Goal: Information Seeking & Learning: Learn about a topic

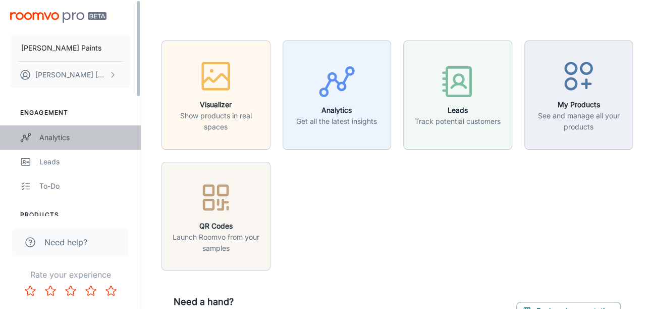
click at [56, 131] on link "Analytics" at bounding box center [70, 137] width 141 height 24
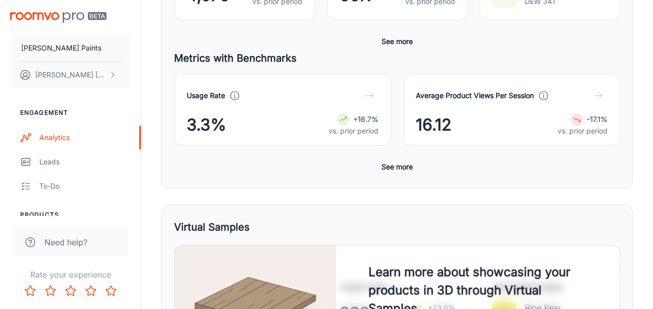
scroll to position [269, 0]
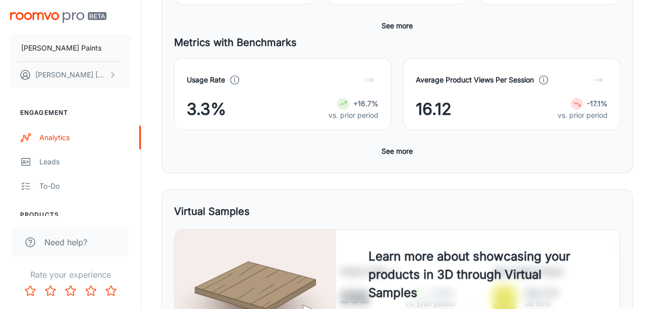
click at [409, 147] on button "See more" at bounding box center [397, 151] width 39 height 18
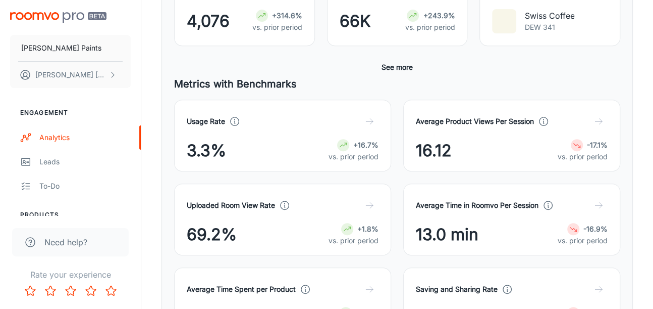
scroll to position [134, 0]
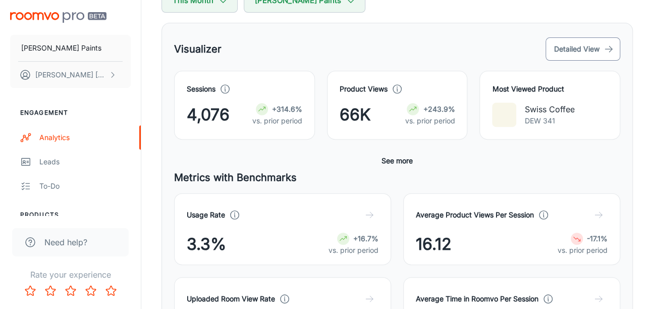
click at [592, 51] on button "Detailed View" at bounding box center [583, 48] width 75 height 23
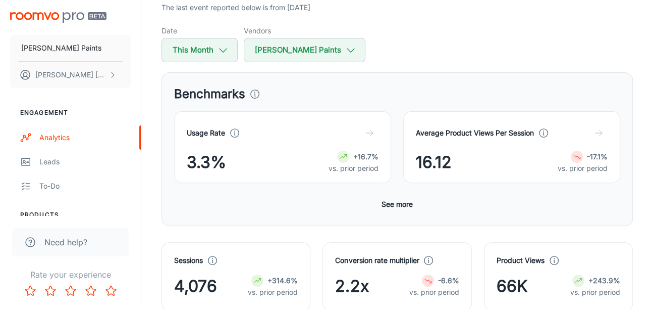
scroll to position [134, 0]
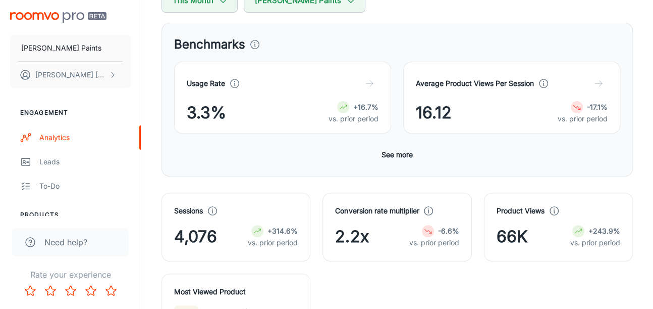
click at [383, 149] on button "See more" at bounding box center [397, 154] width 39 height 18
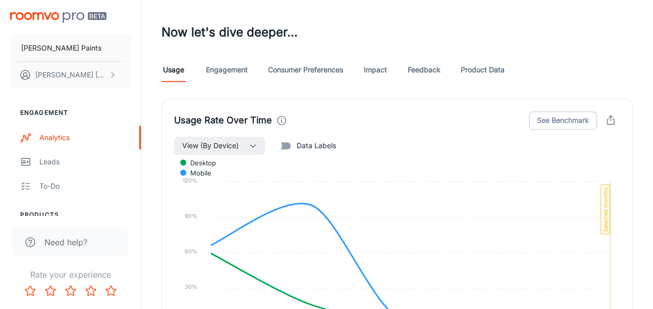
scroll to position [728, 0]
click at [241, 72] on link "Engagement" at bounding box center [227, 70] width 42 height 24
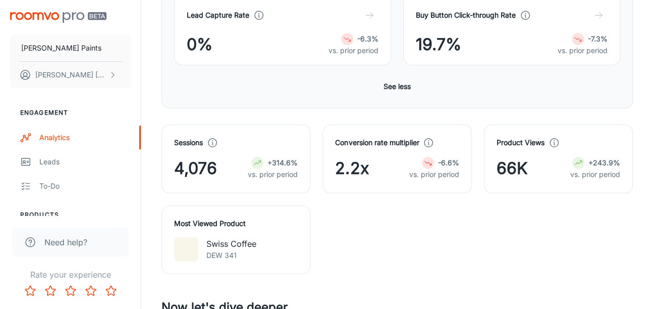
scroll to position [673, 0]
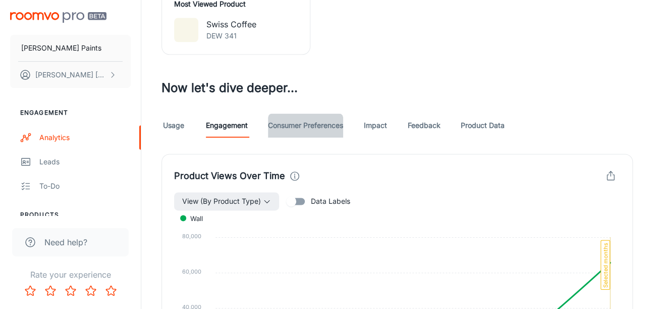
click at [288, 120] on link "Consumer Preferences" at bounding box center [305, 125] width 75 height 24
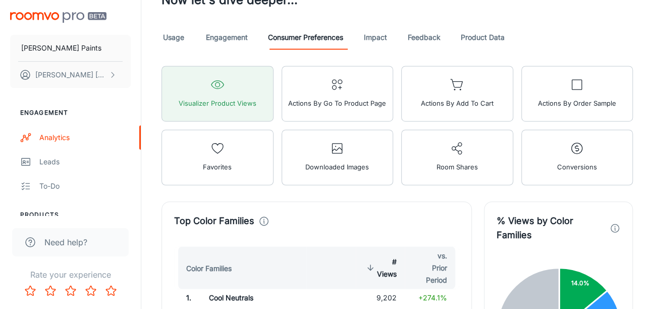
scroll to position [744, 0]
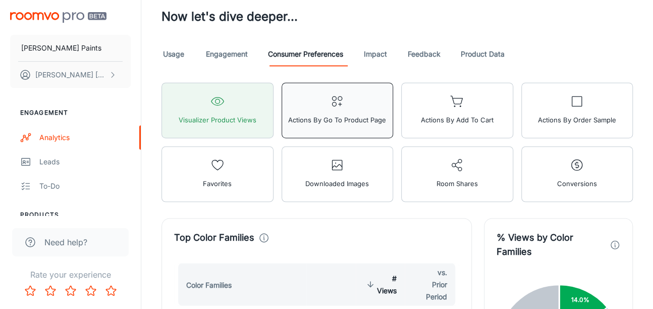
click at [353, 100] on button "Actions by Go To Product Page" at bounding box center [338, 110] width 112 height 56
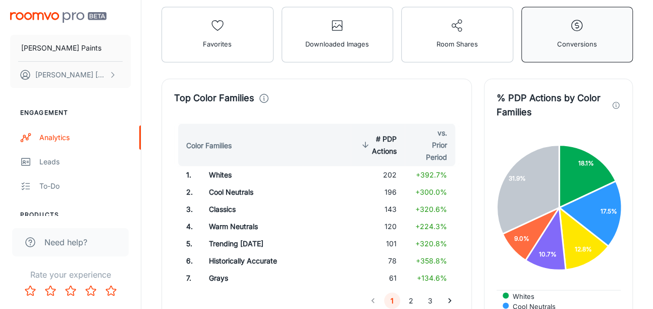
scroll to position [946, 0]
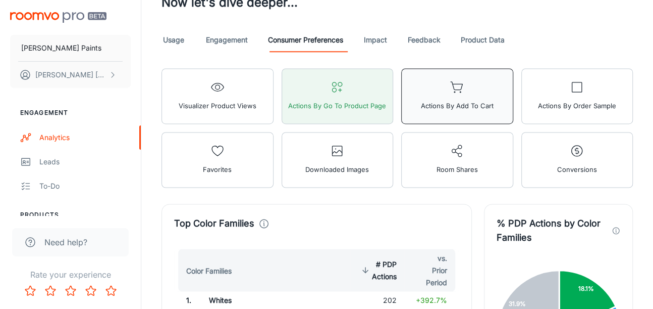
click at [468, 90] on button "Actions by Add to Cart" at bounding box center [457, 96] width 112 height 56
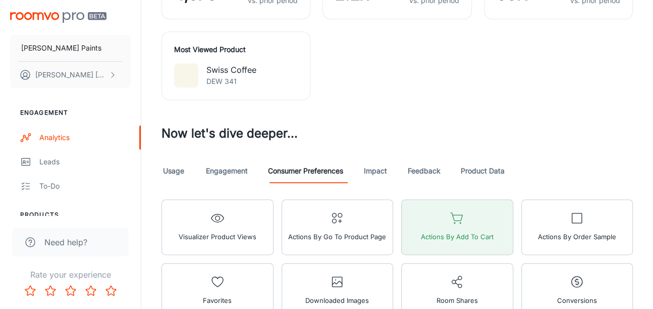
scroll to position [702, 0]
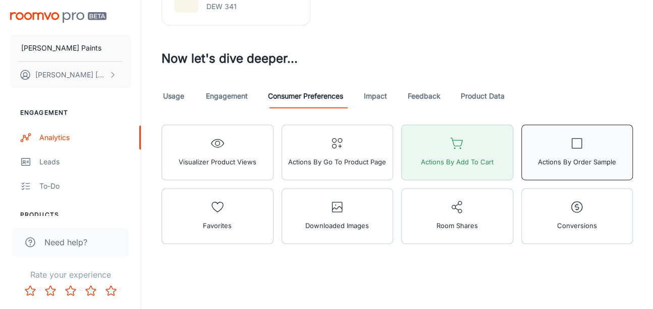
click at [601, 155] on span "Actions by Order Sample" at bounding box center [577, 161] width 78 height 13
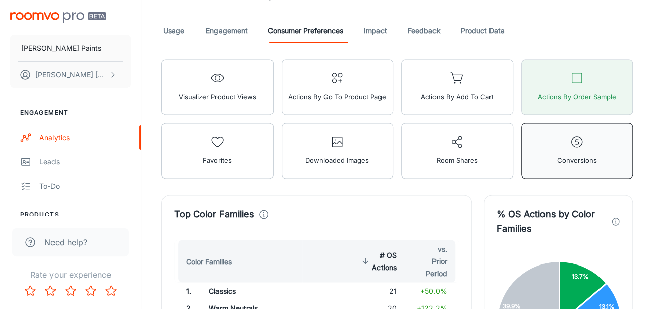
scroll to position [837, 0]
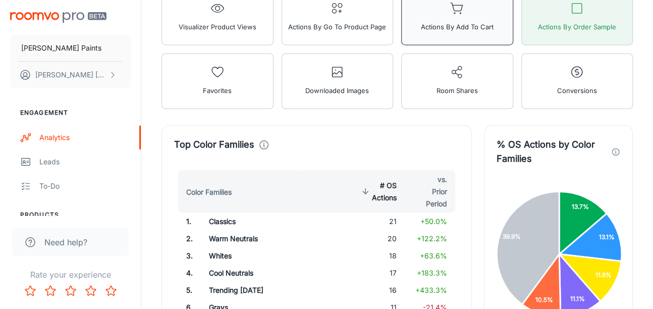
click at [461, 29] on span "Actions by Add to Cart" at bounding box center [457, 26] width 73 height 13
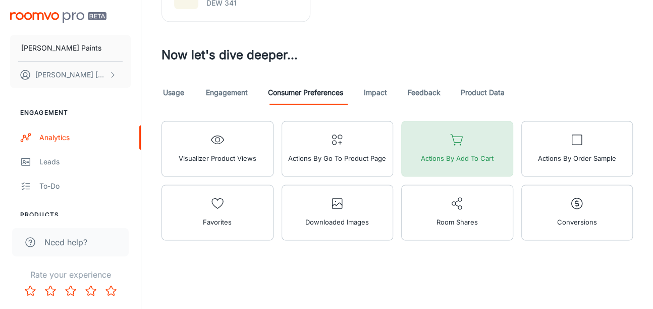
scroll to position [702, 0]
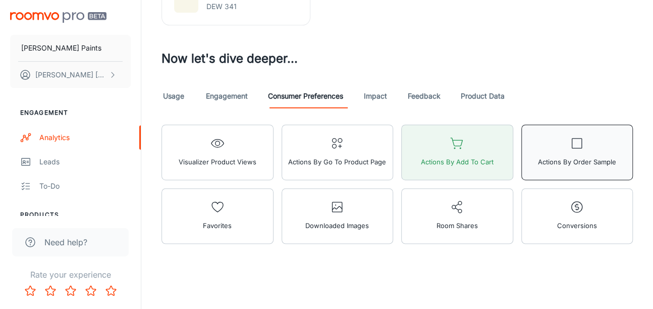
click at [591, 147] on button "Actions by Order Sample" at bounding box center [578, 152] width 112 height 56
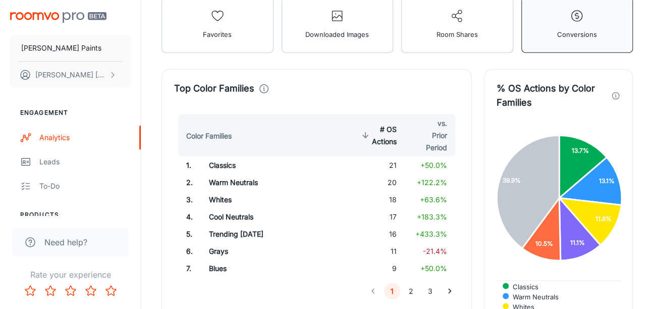
scroll to position [758, 0]
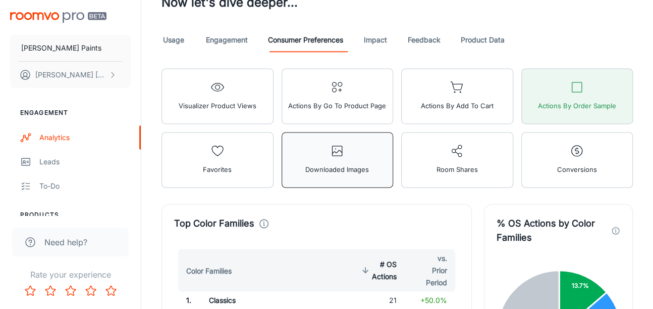
click at [352, 172] on button "Downloaded Images" at bounding box center [338, 160] width 112 height 56
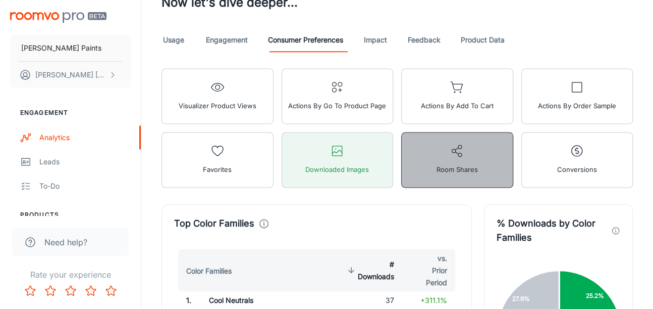
click at [457, 152] on icon "button" at bounding box center [457, 150] width 14 height 14
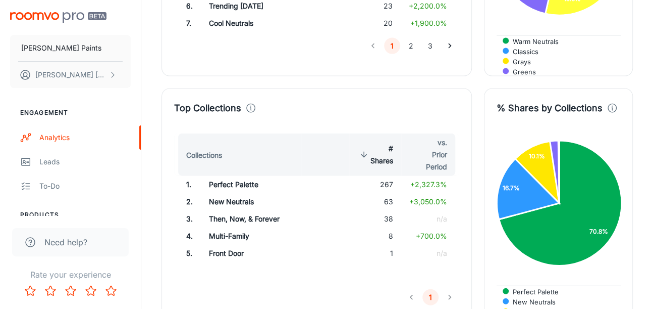
scroll to position [1162, 0]
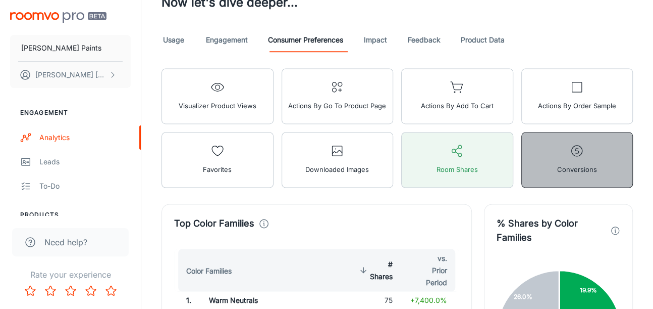
click at [581, 165] on span "Conversions" at bounding box center [577, 169] width 40 height 13
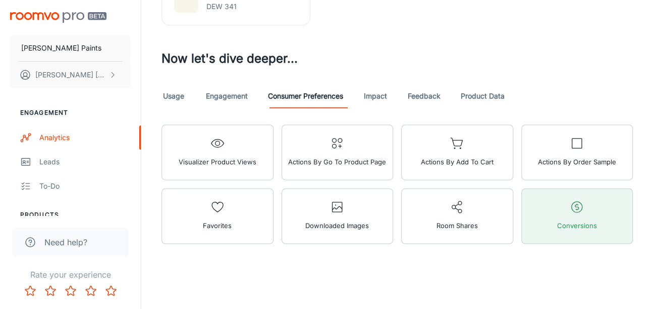
click at [384, 89] on link "Impact" at bounding box center [376, 96] width 24 height 24
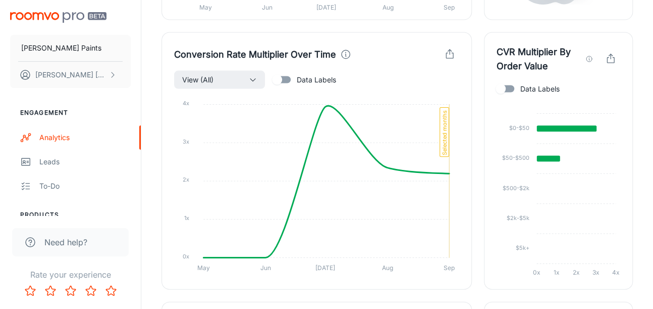
scroll to position [1077, 0]
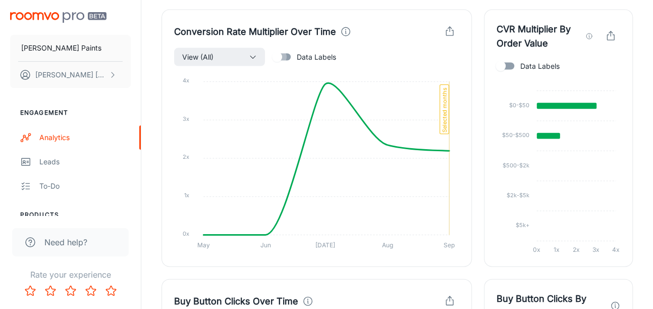
click at [289, 52] on input "Data Labels" at bounding box center [277, 56] width 58 height 19
checkbox input "true"
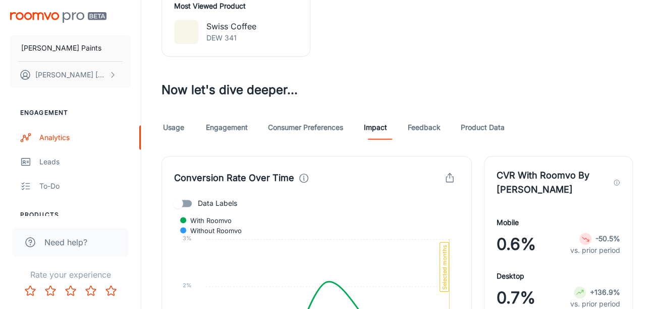
scroll to position [740, 0]
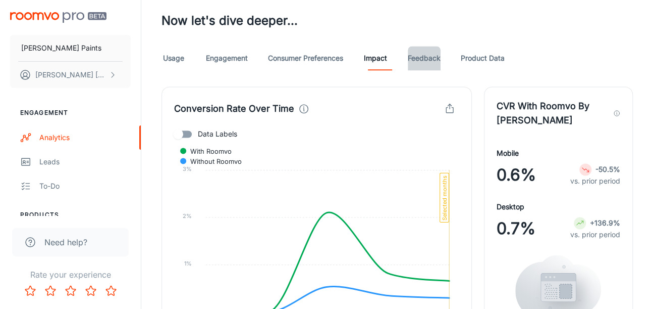
click at [435, 48] on link "Feedback" at bounding box center [424, 58] width 33 height 24
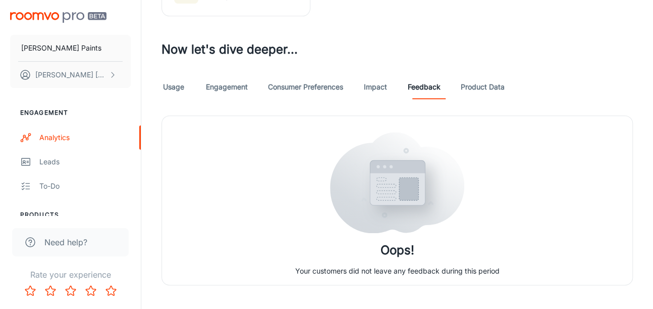
scroll to position [725, 0]
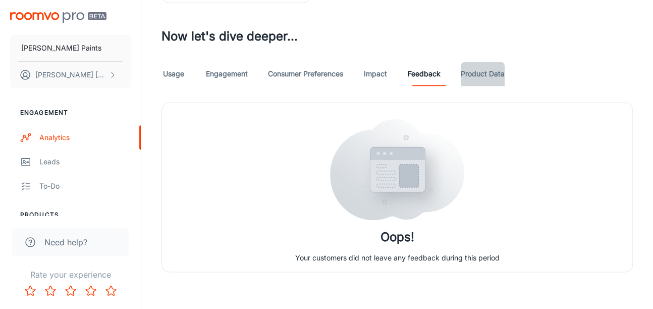
click at [476, 67] on link "Product Data" at bounding box center [483, 74] width 44 height 24
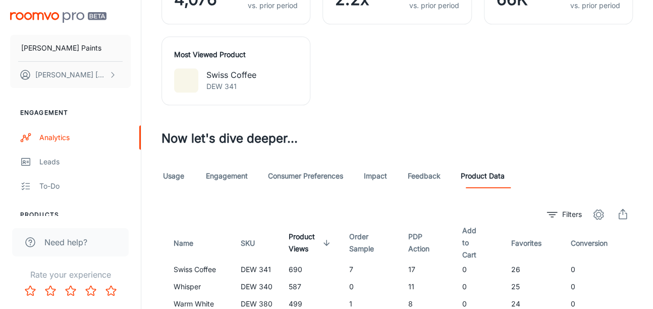
scroll to position [606, 0]
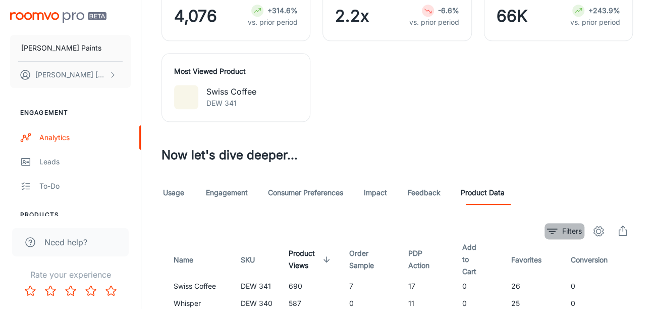
click at [575, 223] on button "Filters" at bounding box center [565, 231] width 40 height 16
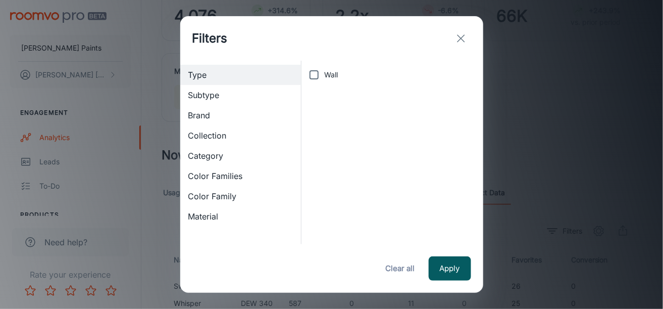
click at [238, 175] on span "Color Families" at bounding box center [240, 176] width 105 height 12
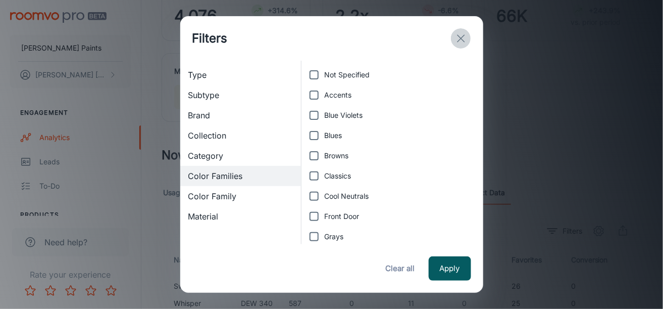
click at [458, 39] on icon "exit" at bounding box center [461, 38] width 12 height 12
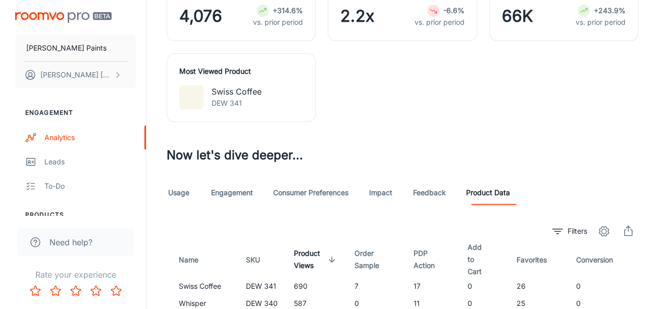
scroll to position [674, 0]
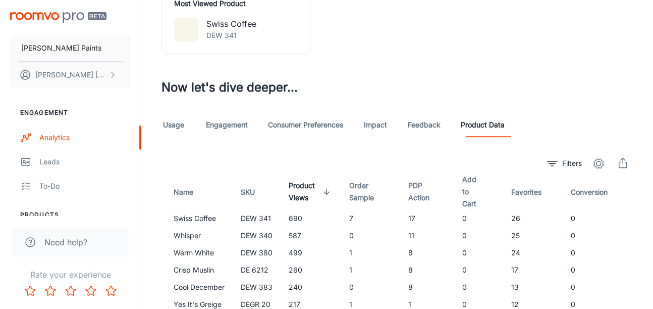
click at [595, 157] on icon "settings" at bounding box center [599, 163] width 12 height 12
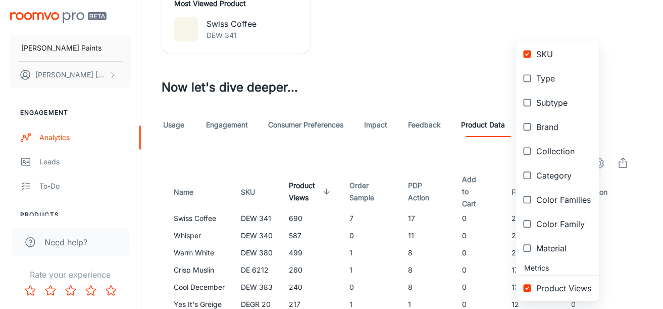
scroll to position [41, 0]
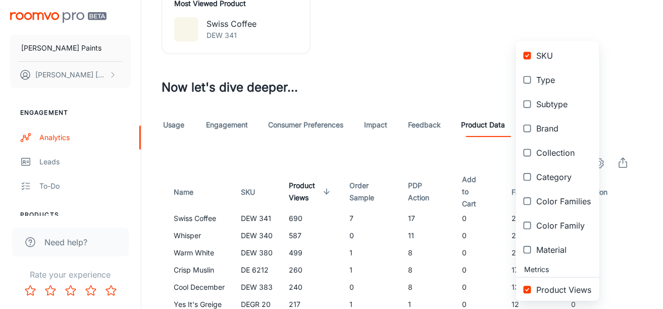
click at [528, 149] on input "checkbox" at bounding box center [527, 152] width 18 height 18
checkbox input "true"
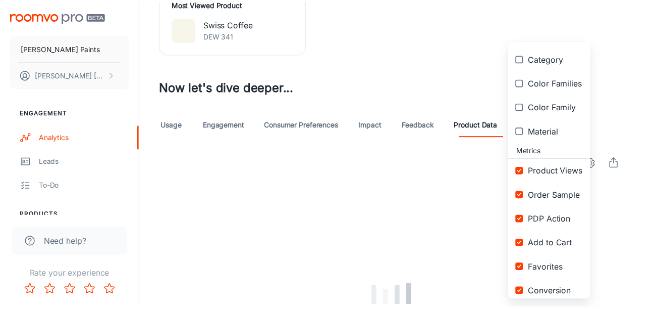
scroll to position [166, 0]
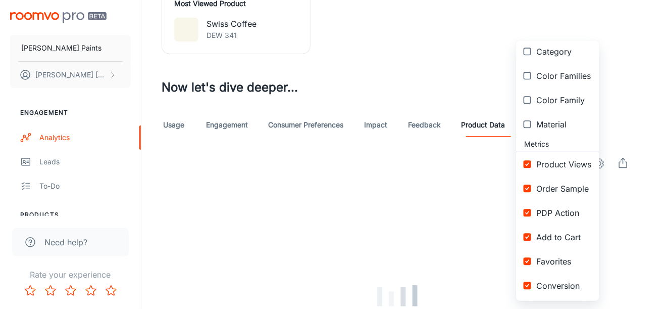
click at [642, 231] on div at bounding box center [331, 154] width 663 height 309
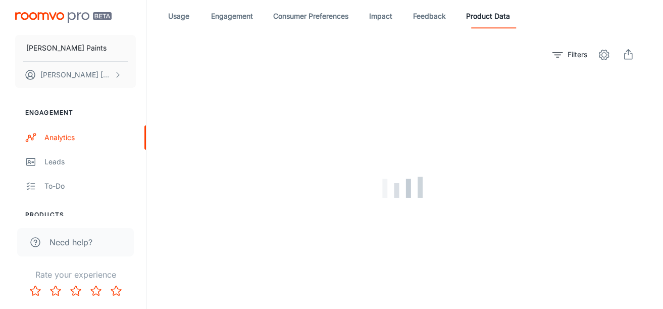
scroll to position [808, 0]
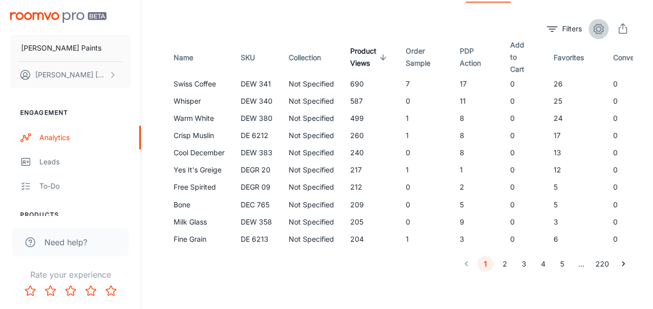
click at [600, 24] on icon "settings" at bounding box center [599, 29] width 12 height 12
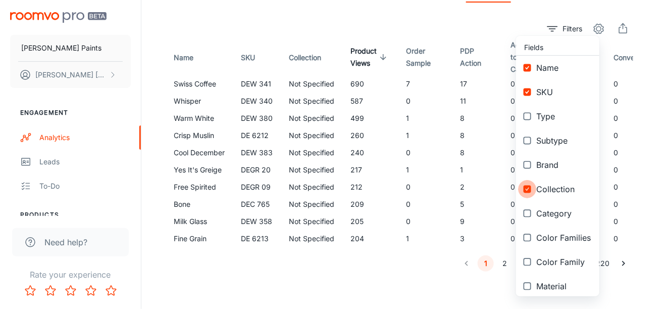
click at [527, 191] on input "checkbox" at bounding box center [527, 189] width 18 height 18
checkbox input "false"
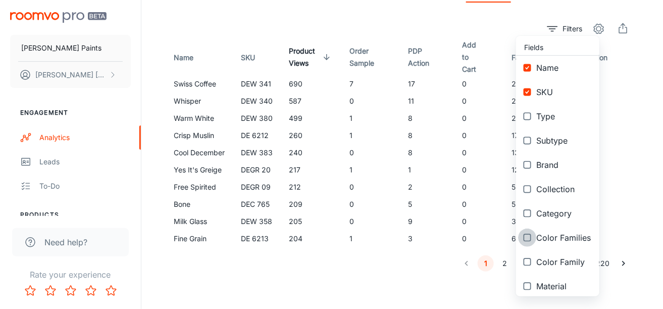
click at [527, 236] on input "checkbox" at bounding box center [527, 237] width 18 height 18
checkbox input "true"
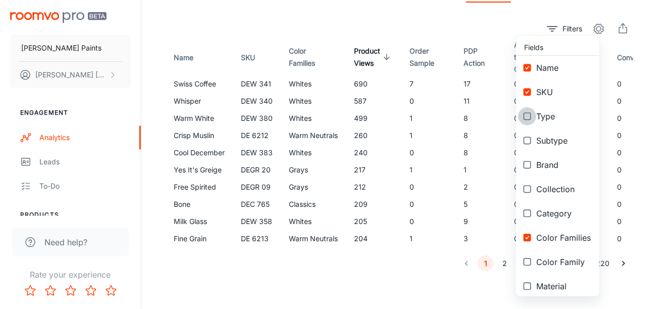
click at [532, 111] on input "checkbox" at bounding box center [527, 116] width 18 height 18
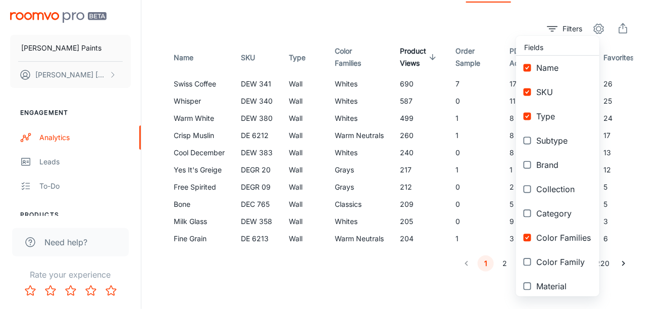
click at [532, 111] on input "checkbox" at bounding box center [527, 116] width 18 height 18
checkbox input "false"
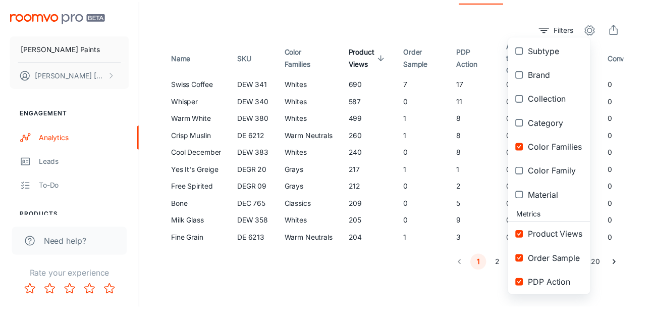
scroll to position [166, 0]
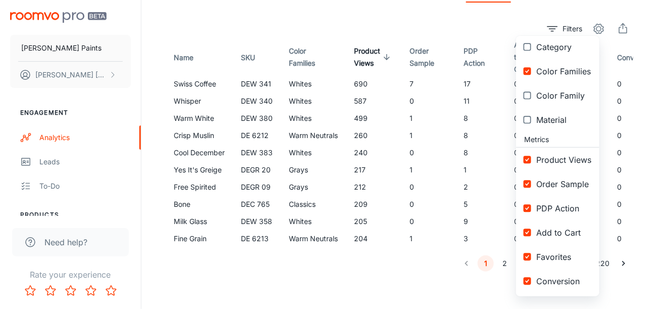
click at [380, 272] on div at bounding box center [331, 154] width 663 height 309
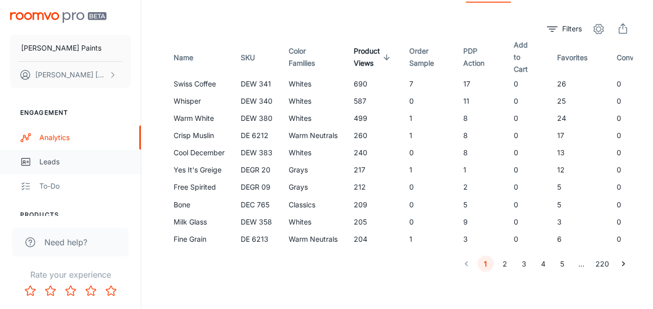
click at [88, 158] on div "Leads" at bounding box center [84, 161] width 91 height 11
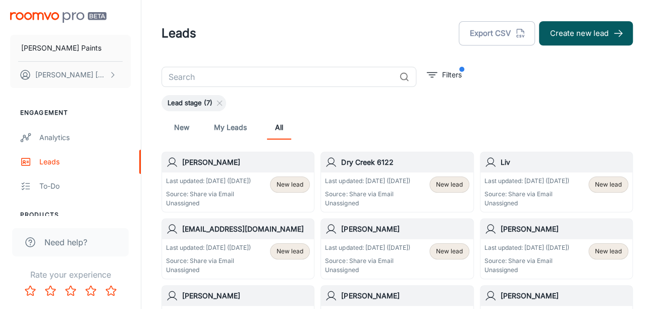
click at [391, 193] on p "Source: Share via Email" at bounding box center [367, 193] width 85 height 9
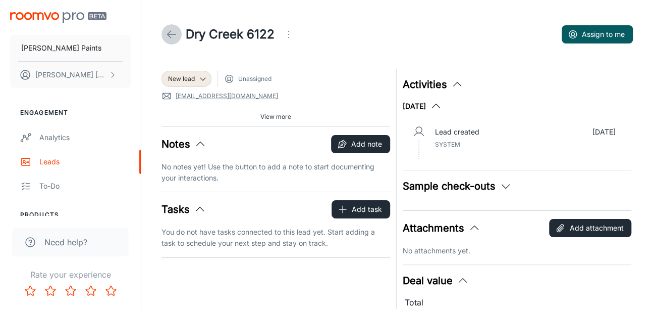
click at [166, 33] on icon at bounding box center [172, 34] width 12 height 12
